Goal: Navigation & Orientation: Find specific page/section

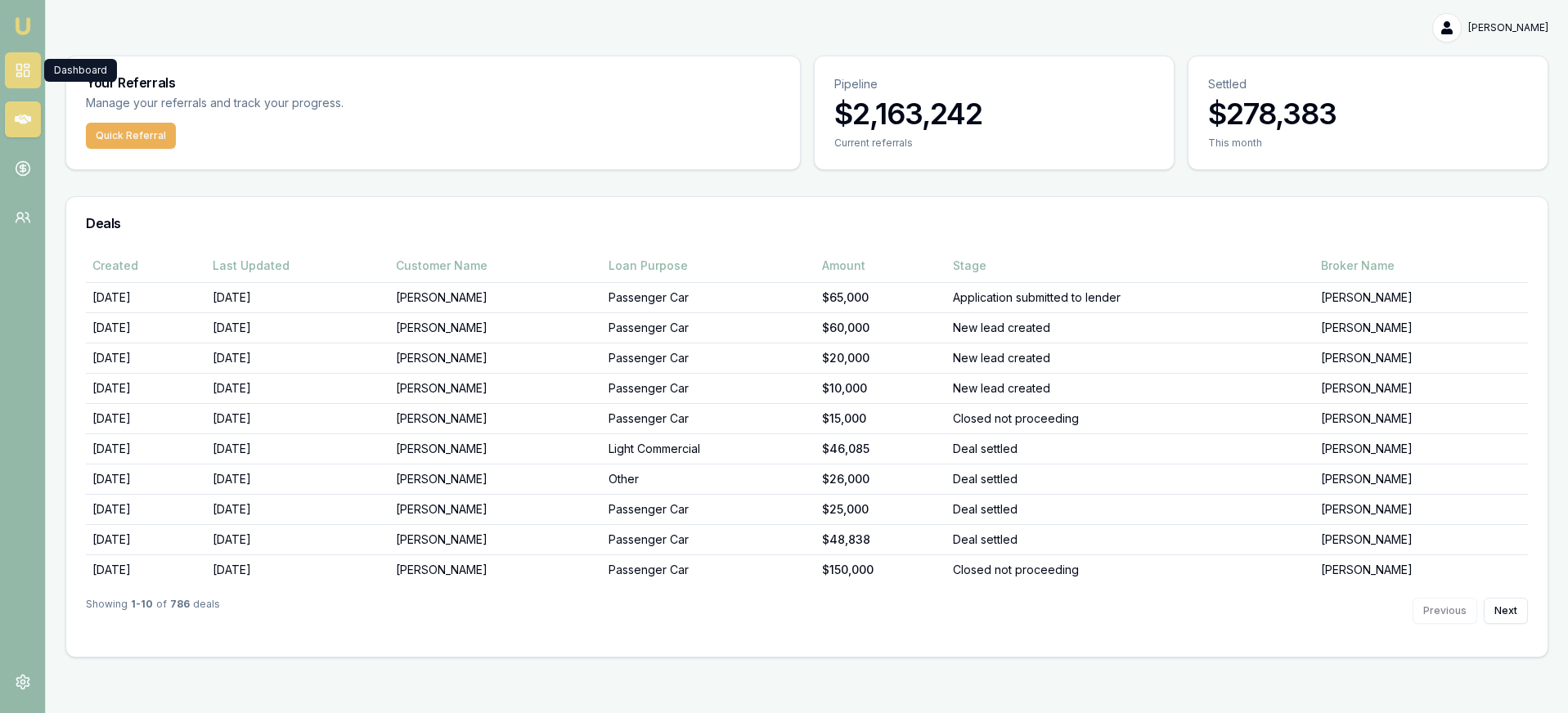
click at [18, 64] on icon at bounding box center [22, 70] width 16 height 16
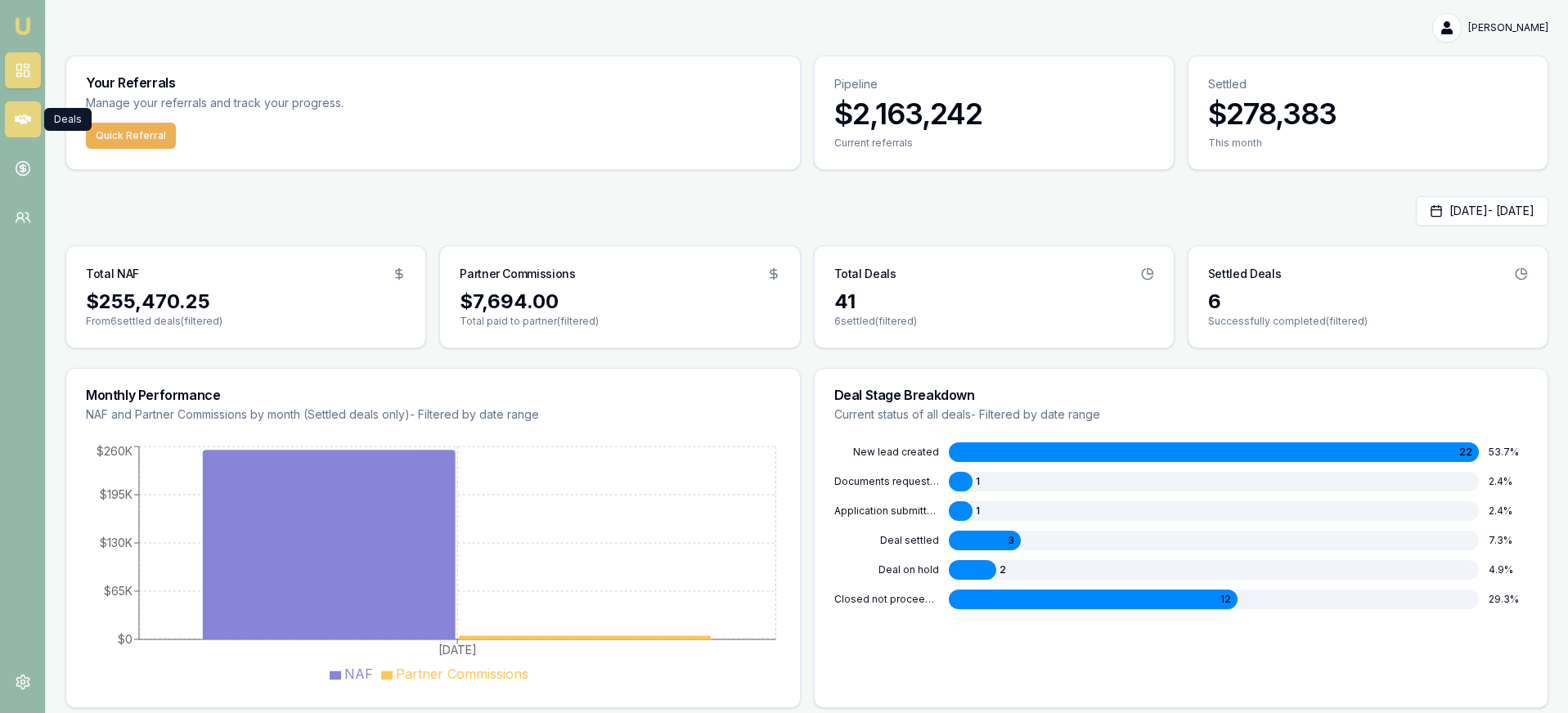
click at [14, 117] on icon at bounding box center [22, 119] width 16 height 10
